Goal: Information Seeking & Learning: Learn about a topic

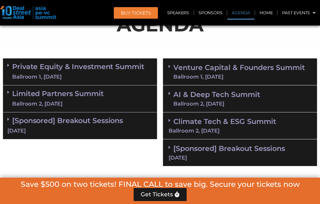
scroll to position [382, 0]
click at [237, 128] on div "Ballroom 2, [DATE]" at bounding box center [240, 130] width 143 height 5
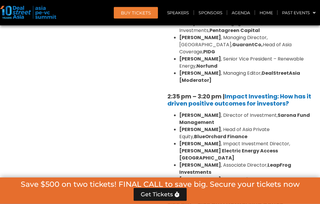
scroll to position [550, 0]
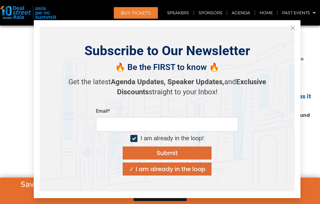
click at [195, 172] on div "✓ I am already in the loop" at bounding box center [167, 169] width 76 height 6
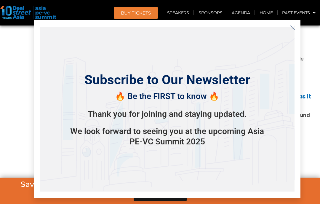
click at [288, 44] on div "Subscribe to Our Newsletter 🔥 Be the FIRST to know 🔥 Thank you for joining and …" at bounding box center [167, 109] width 255 height 165
click at [293, 31] on icon "Close" at bounding box center [292, 27] width 5 height 5
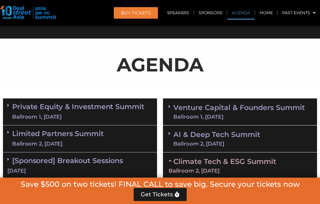
scroll to position [299, 0]
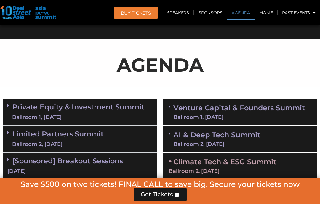
click at [175, 162] on link "Climate Tech & ESG Summit Ballroom 2, [DATE]" at bounding box center [240, 165] width 143 height 16
click at [239, 114] on div "Ballroom 1, [DATE]" at bounding box center [239, 116] width 132 height 5
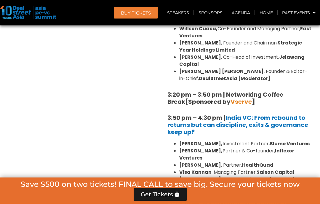
scroll to position [968, 0]
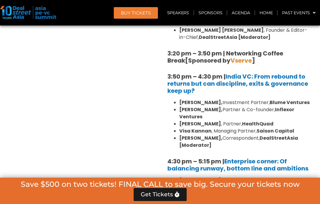
click at [219, 6] on link "Sponsors" at bounding box center [210, 13] width 33 height 14
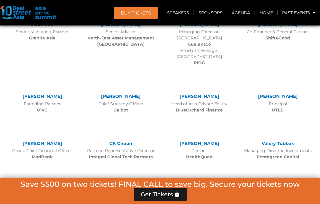
scroll to position [3823, 0]
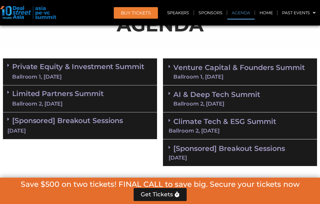
scroll to position [382, 0]
click at [251, 128] on div "Ballroom 2, [DATE]" at bounding box center [240, 130] width 143 height 5
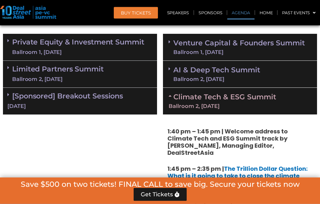
scroll to position [364, 0]
click at [266, 47] on link "Venture Capital & Founders​ Summit Ballroom 1, [DATE]" at bounding box center [239, 46] width 132 height 15
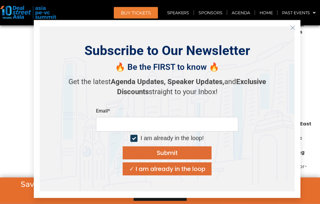
scroll to position [831, 0]
click at [196, 172] on div "✓ I am already in the loop" at bounding box center [167, 169] width 76 height 6
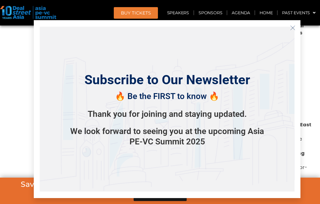
click at [289, 46] on div "Subscribe to Our Newsletter 🔥 Be the FIRST to know 🔥 Thank you for joining and …" at bounding box center [167, 109] width 255 height 165
click at [293, 31] on icon "Close" at bounding box center [292, 27] width 5 height 5
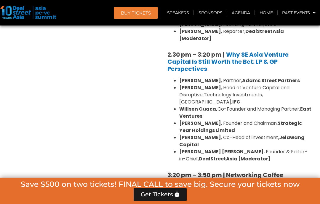
scroll to position [851, 0]
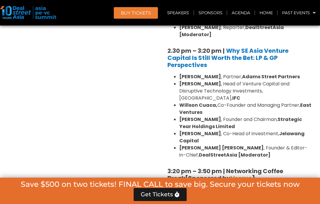
click at [261, 1] on header "BUY Tickets Speakers Sponsors Agenda Home Past Events JKT 2025 SG 2024 JKT 2024…" at bounding box center [160, 12] width 320 height 25
